Goal: Check status: Check status

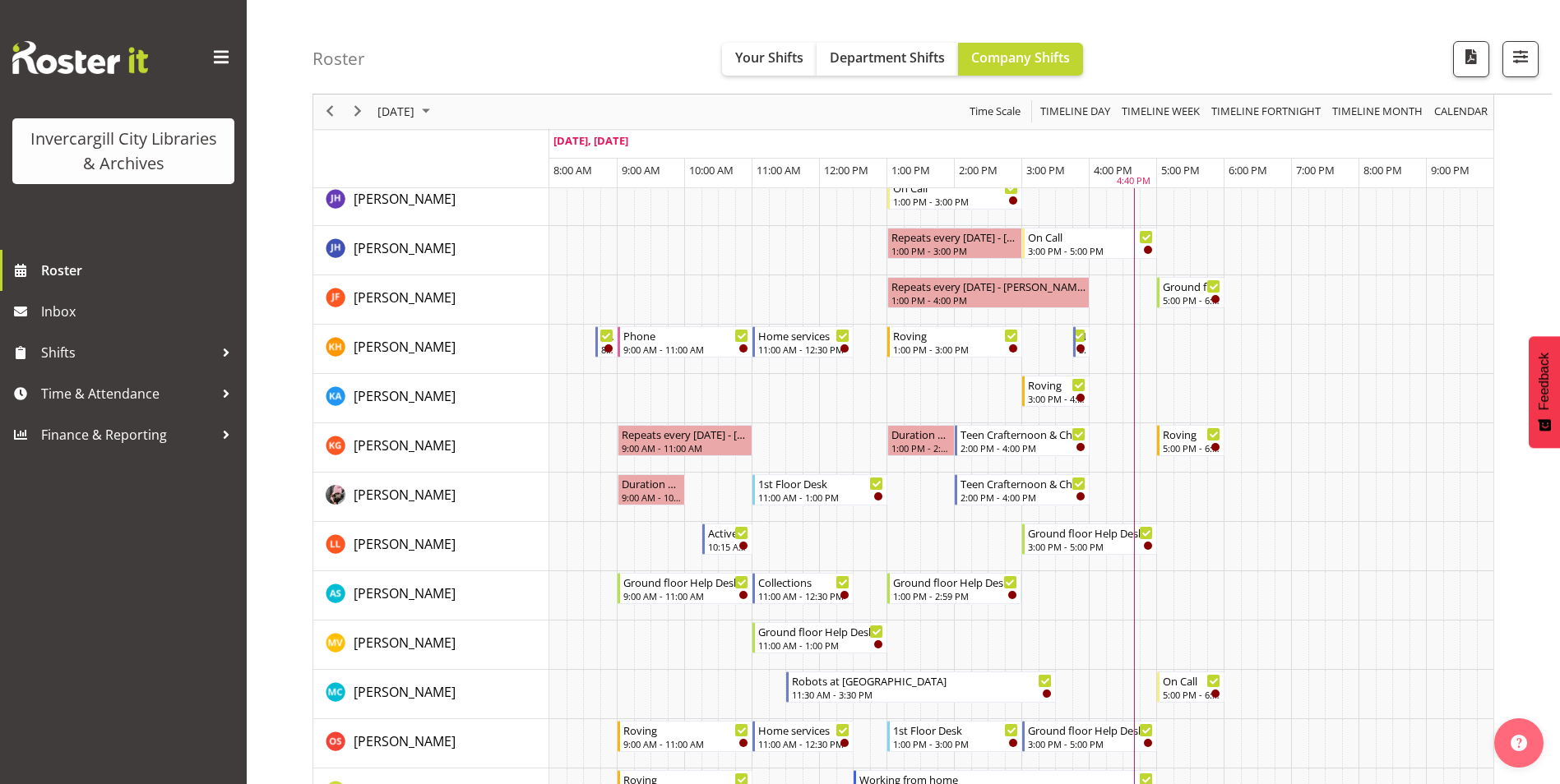
scroll to position [575, 0]
click at [797, 61] on span "Your Shifts" at bounding box center [769, 57] width 68 height 18
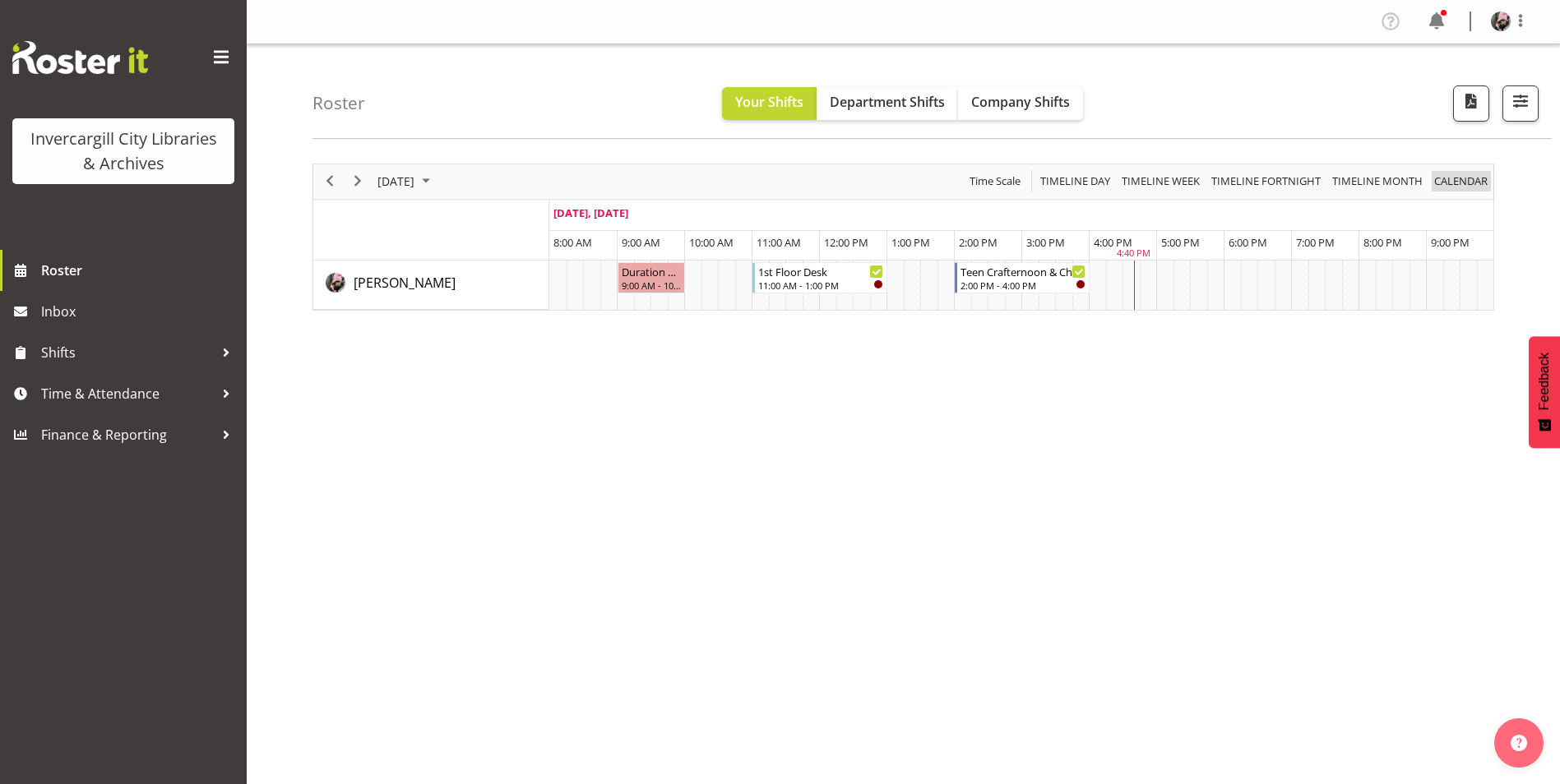
click at [1473, 179] on span "calendar" at bounding box center [1460, 181] width 57 height 21
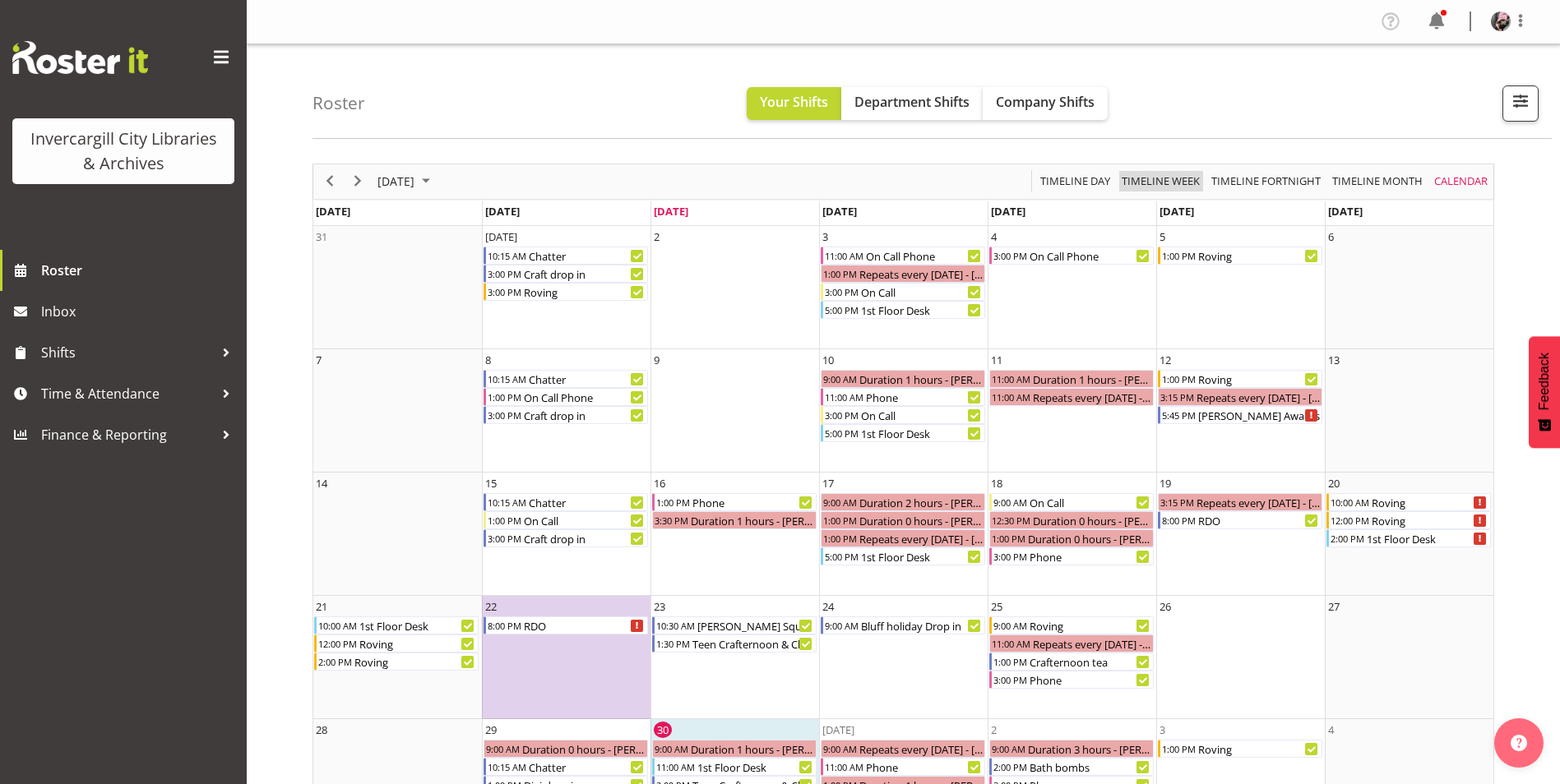
click at [1165, 179] on span "Timeline Week" at bounding box center [1160, 181] width 82 height 21
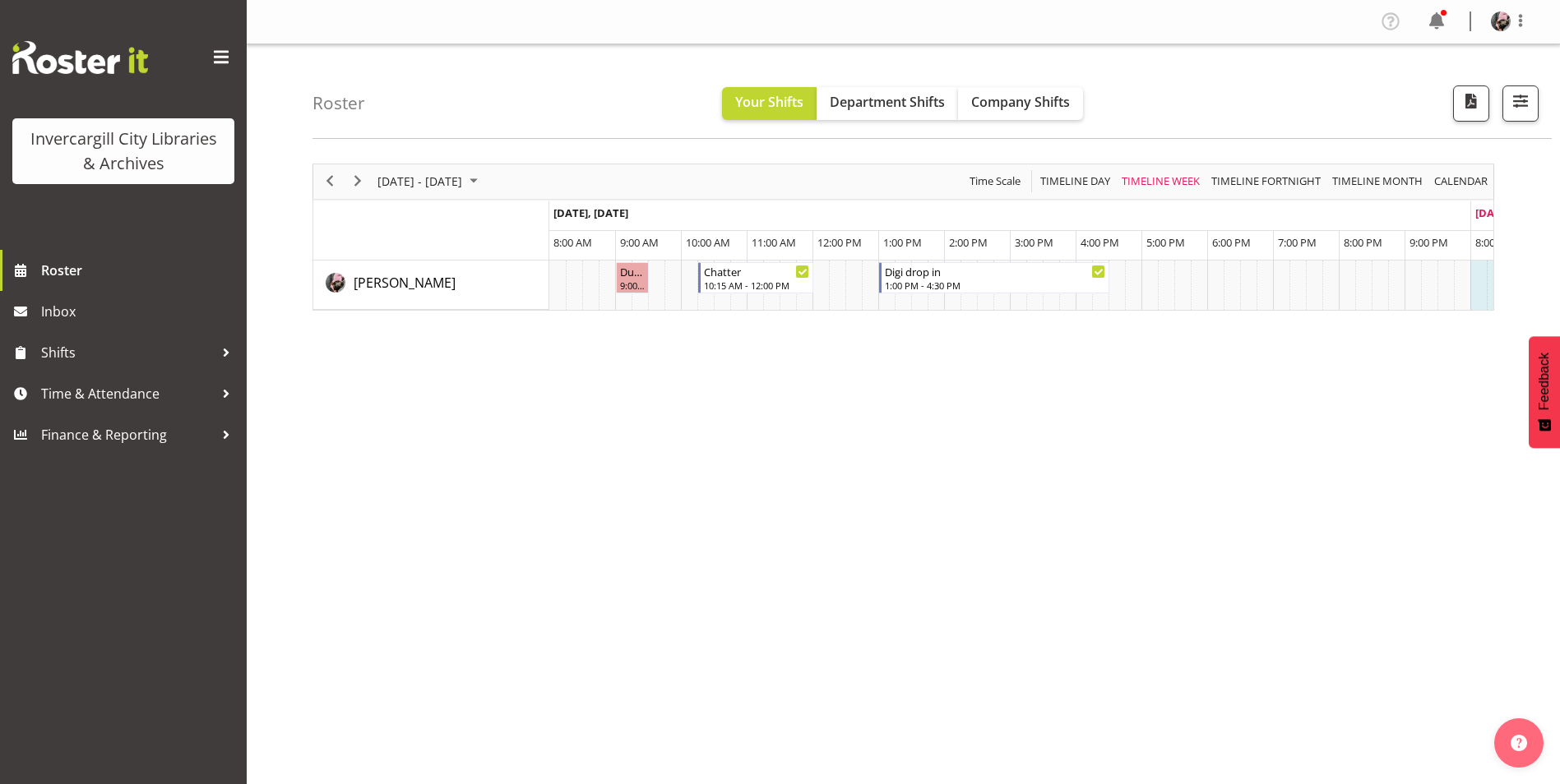
click at [945, 176] on div "[DATE] - [DATE] [DATE] Timeline Day Timeline Week Timeline Fortnight Timeline M…" at bounding box center [903, 181] width 1180 height 34
click at [971, 175] on span "Time Scale" at bounding box center [994, 181] width 54 height 21
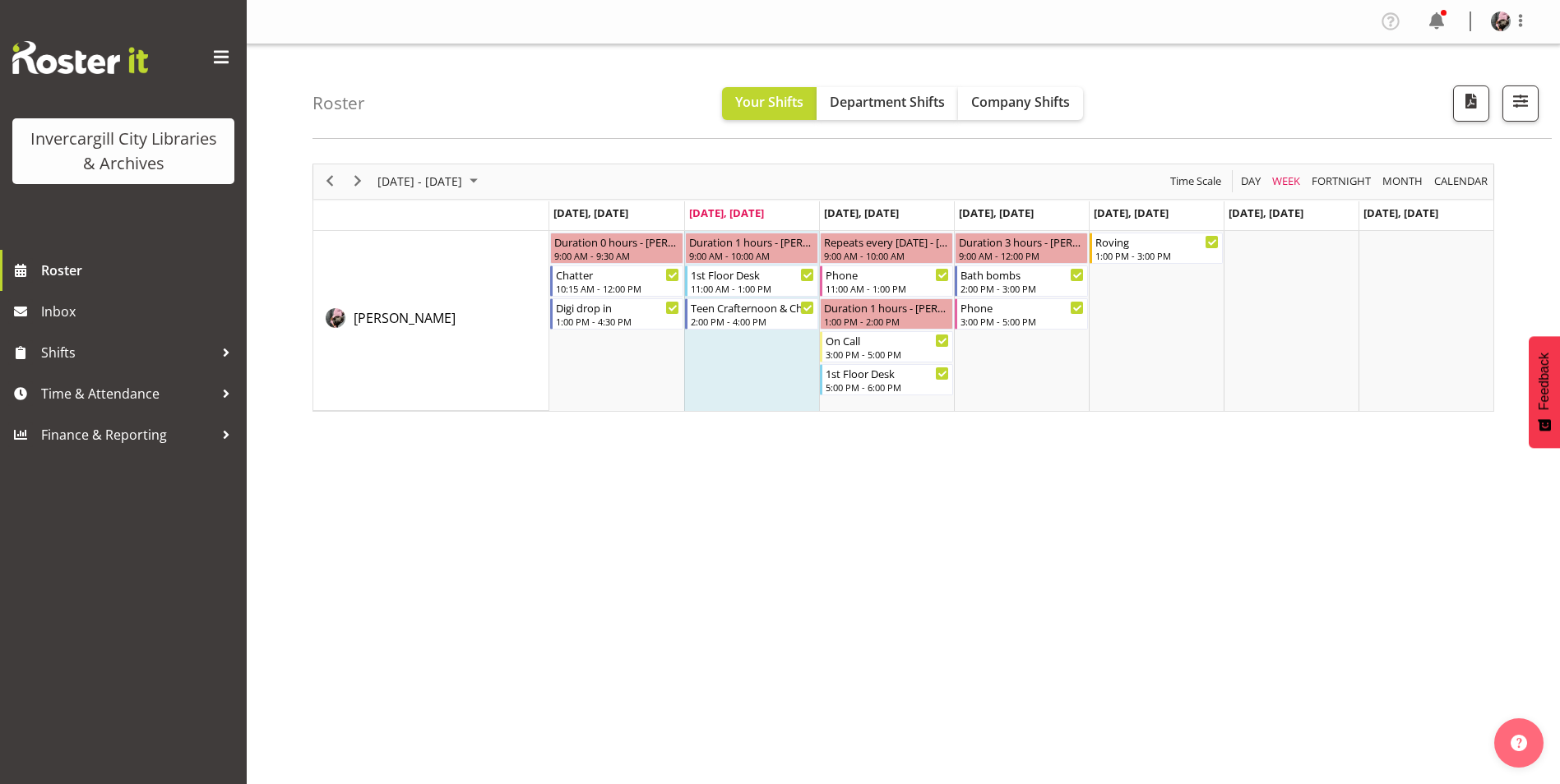
click at [943, 147] on div "Roster Your Shifts Department Shifts Company Shifts All Locations [GEOGRAPHIC_D…" at bounding box center [903, 426] width 1313 height 764
click at [922, 309] on div "Duration 1 hours - [PERSON_NAME]" at bounding box center [886, 306] width 126 height 17
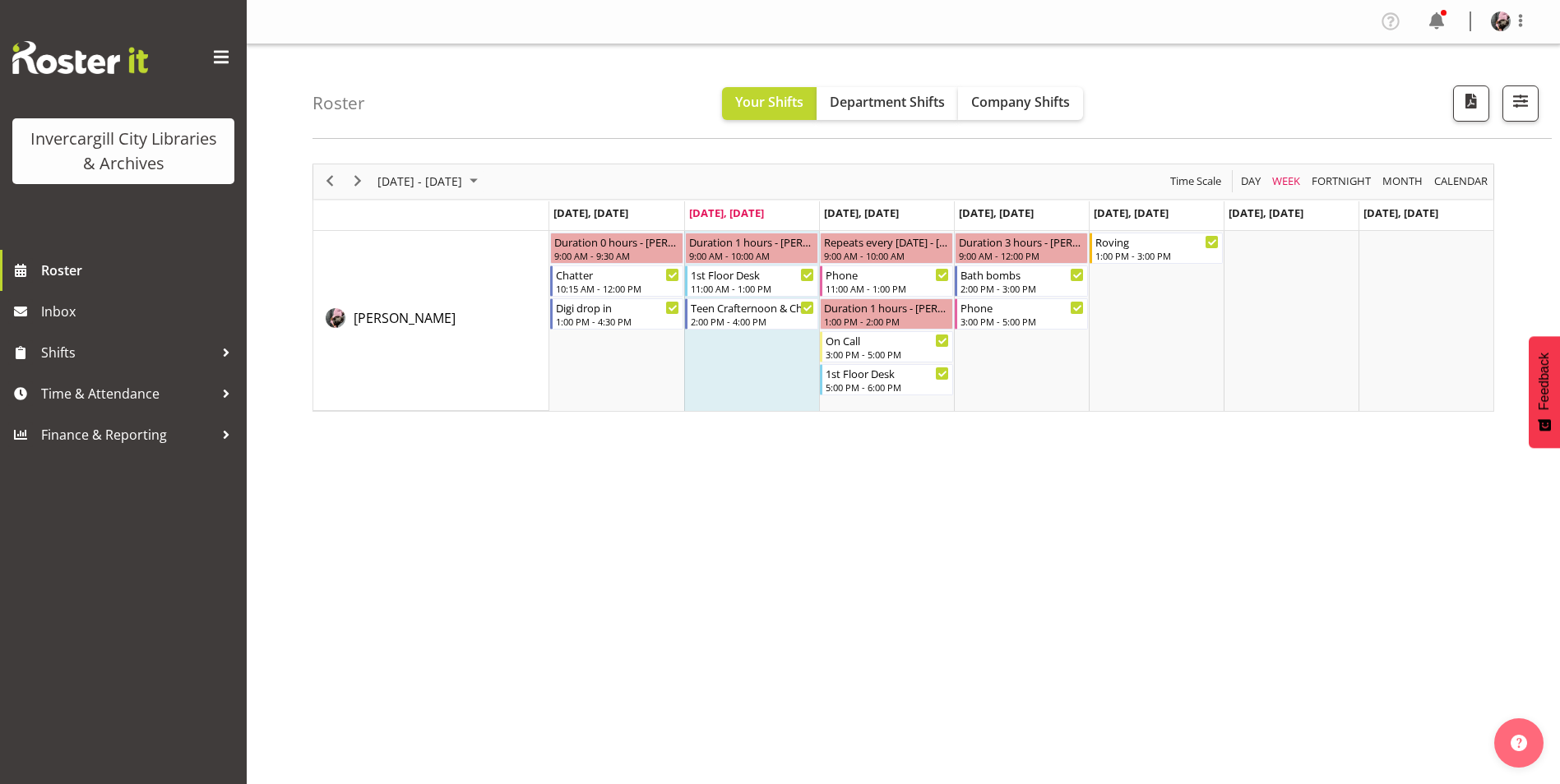
click at [901, 411] on div "[DATE] - [DATE] [DATE] Day Week Fortnight Month calendar Month Agenda Time Scal…" at bounding box center [903, 288] width 1182 height 248
click at [880, 458] on div "[DATE] - [DATE] [DATE] Day Week Fortnight Month calendar Month Agenda Time Scal…" at bounding box center [936, 479] width 1248 height 657
click at [937, 161] on div "[DATE] - [DATE] [DATE] Day Week Fortnight Month calendar Month Agenda Time Scal…" at bounding box center [936, 479] width 1248 height 657
